Goal: Find contact information: Find contact information

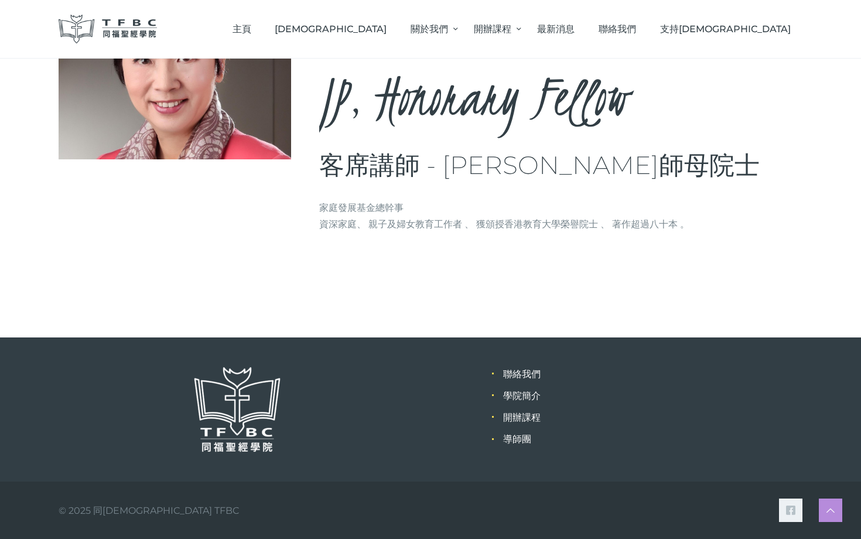
scroll to position [242, 0]
click at [524, 379] on link "聯絡我們" at bounding box center [521, 373] width 37 height 11
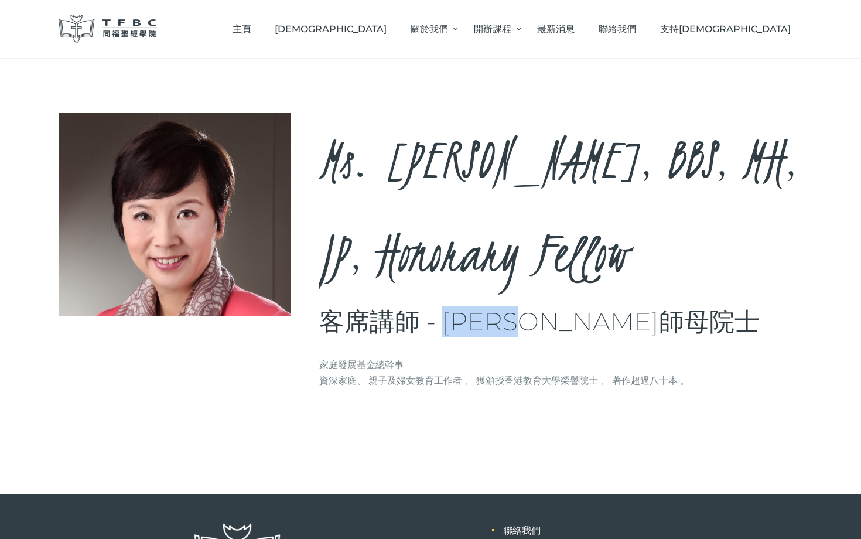
drag, startPoint x: 568, startPoint y: 419, endPoint x: 445, endPoint y: 424, distance: 123.6
click at [445, 337] on h3 "客席講師 - [PERSON_NAME]師母院士" at bounding box center [561, 321] width 484 height 31
copy h3 "[PERSON_NAME]"
